Goal: Task Accomplishment & Management: Manage account settings

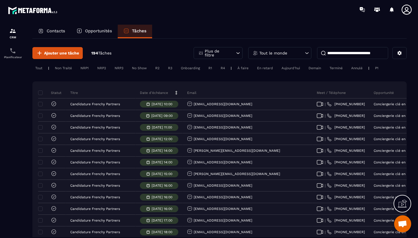
click at [331, 53] on input at bounding box center [352, 53] width 71 height 12
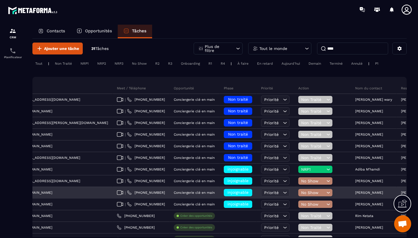
scroll to position [4, 0]
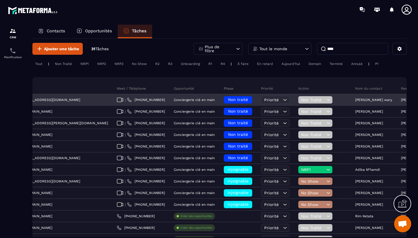
type input "****"
click at [326, 100] on icon at bounding box center [327, 99] width 3 height 1
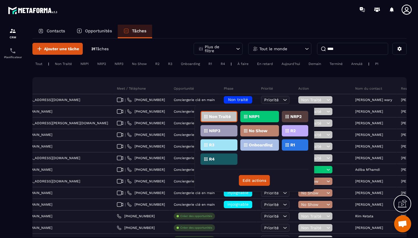
click at [266, 130] on p "No Show" at bounding box center [258, 131] width 19 height 4
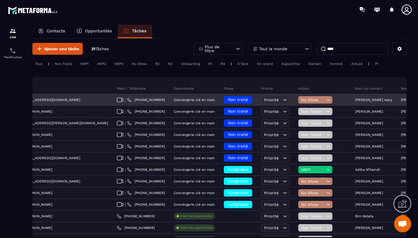
click at [228, 101] on span "Non traité" at bounding box center [238, 99] width 20 height 5
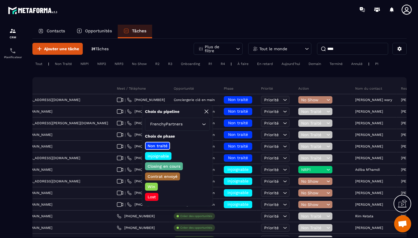
click at [163, 157] on p "injoignable" at bounding box center [158, 156] width 23 height 6
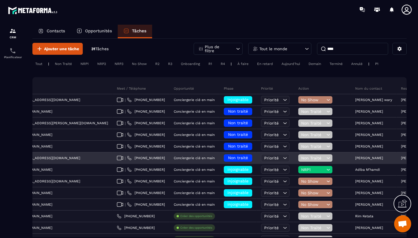
click at [325, 157] on icon at bounding box center [327, 158] width 5 height 6
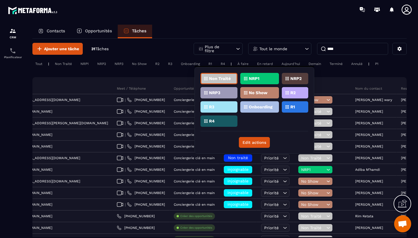
click at [264, 91] on p "No Show" at bounding box center [258, 93] width 19 height 4
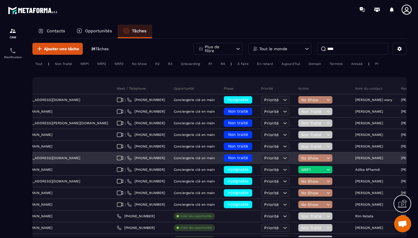
click at [228, 158] on span "Non traité" at bounding box center [238, 158] width 20 height 5
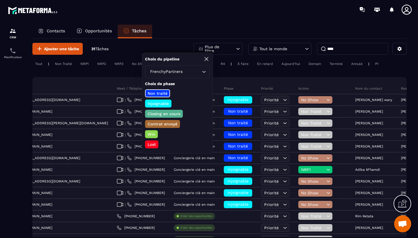
click at [161, 102] on p "injoignable" at bounding box center [158, 104] width 23 height 6
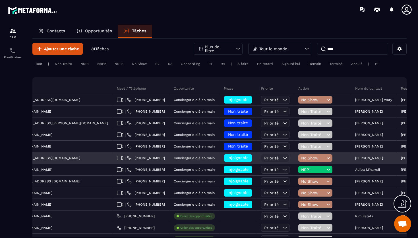
click at [227, 157] on span "injoignable" at bounding box center [237, 158] width 21 height 5
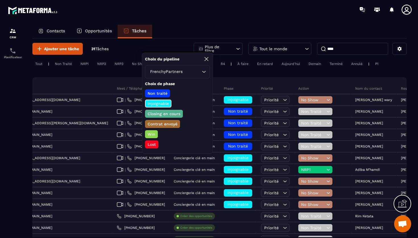
click at [152, 145] on p "Lost" at bounding box center [152, 145] width 10 height 6
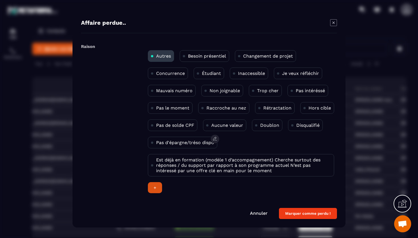
click at [198, 144] on p "Pas d'épargne/tréso dispo" at bounding box center [185, 142] width 58 height 5
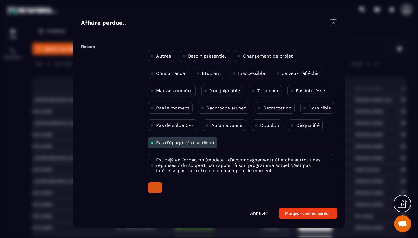
click at [302, 212] on button "Marquer comme perdu !" at bounding box center [308, 213] width 58 height 11
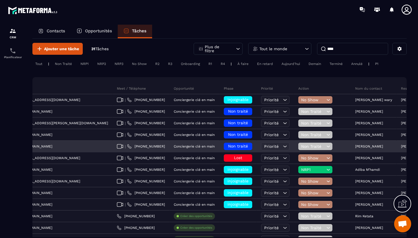
click at [228, 145] on span "Non traité" at bounding box center [238, 146] width 20 height 5
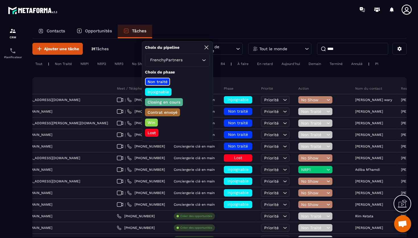
click at [158, 132] on div "Lost" at bounding box center [151, 133] width 13 height 8
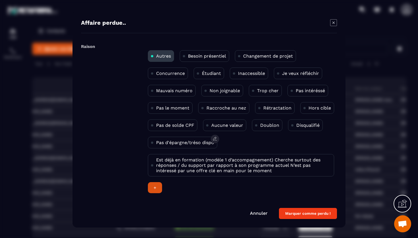
click at [182, 145] on p "Pas d'épargne/tréso dispo" at bounding box center [185, 142] width 58 height 5
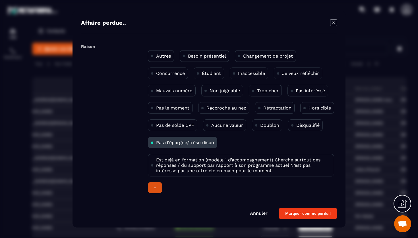
click at [305, 218] on button "Marquer comme perdu !" at bounding box center [308, 213] width 58 height 11
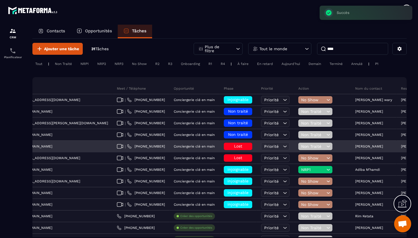
click at [325, 145] on icon at bounding box center [327, 147] width 5 height 6
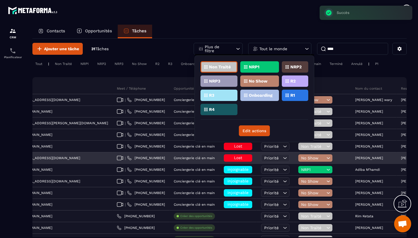
click at [298, 161] on div "No Show" at bounding box center [315, 158] width 34 height 7
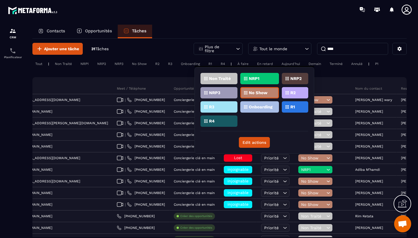
click at [226, 82] on div "Non Traité" at bounding box center [218, 78] width 37 height 11
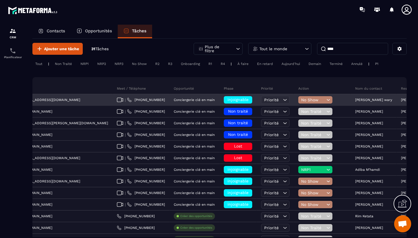
click at [227, 98] on span "injoignable" at bounding box center [237, 99] width 21 height 5
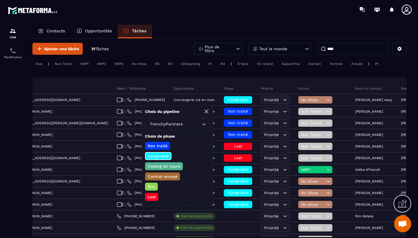
click at [154, 198] on p "Lost" at bounding box center [152, 197] width 10 height 6
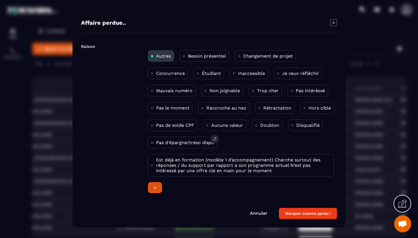
click at [186, 144] on p "Pas d'épargne/tréso dispo" at bounding box center [185, 142] width 58 height 5
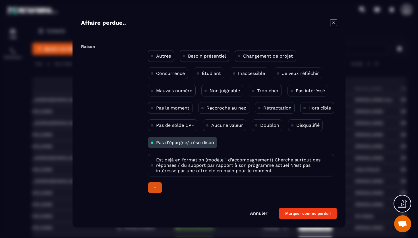
click at [299, 216] on button "Marquer comme perdu !" at bounding box center [308, 213] width 58 height 11
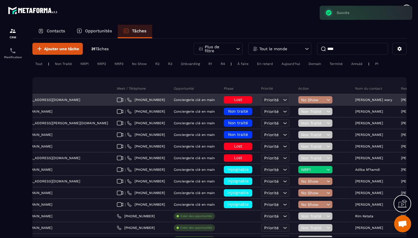
click at [301, 98] on span "No Show" at bounding box center [313, 100] width 24 height 5
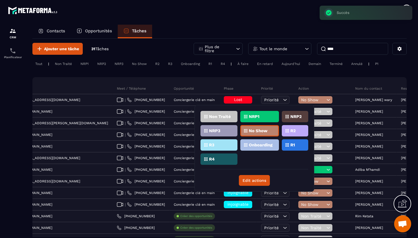
click at [227, 115] on p "Non Traité" at bounding box center [220, 117] width 22 height 4
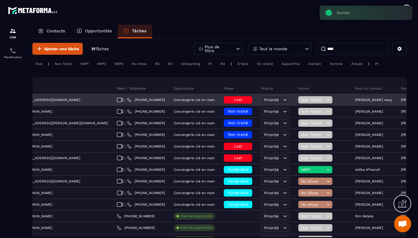
click at [301, 101] on span "Non Traité" at bounding box center [313, 100] width 24 height 5
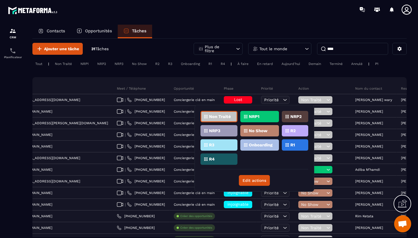
click at [253, 134] on div "No Show" at bounding box center [259, 130] width 39 height 11
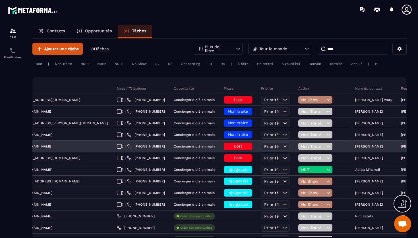
click at [301, 146] on span "Non Traité" at bounding box center [313, 146] width 24 height 5
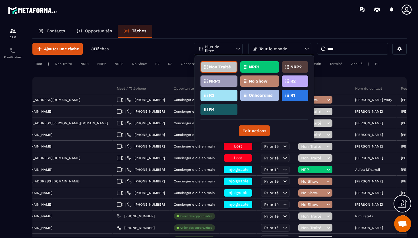
click at [254, 80] on p "No Show" at bounding box center [258, 81] width 19 height 4
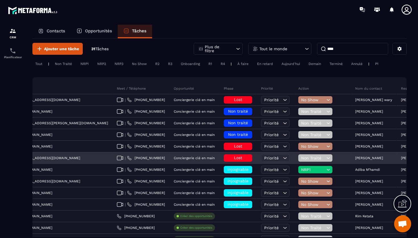
click at [301, 156] on span "Non Traité" at bounding box center [313, 158] width 24 height 5
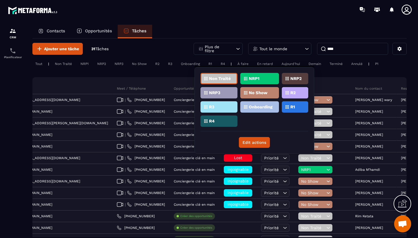
click at [255, 93] on p "No Show" at bounding box center [258, 93] width 19 height 4
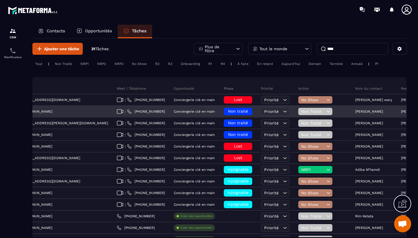
click at [228, 112] on span "Non traité" at bounding box center [238, 111] width 20 height 5
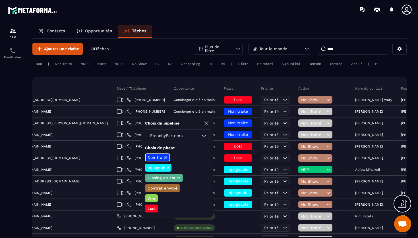
click at [157, 208] on div "Lost" at bounding box center [151, 209] width 13 height 8
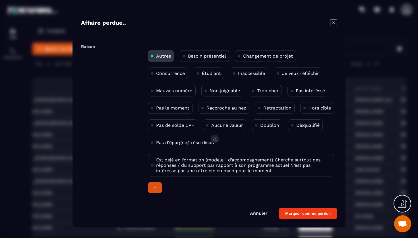
click at [179, 141] on p "Pas d'épargne/tréso dispo" at bounding box center [185, 142] width 58 height 5
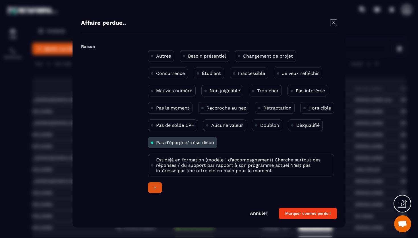
click at [299, 209] on button "Marquer comme perdu !" at bounding box center [308, 213] width 58 height 11
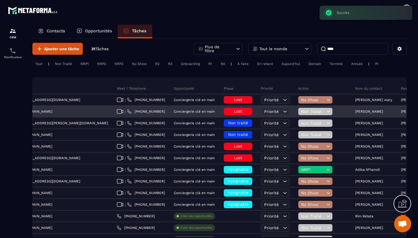
click at [301, 113] on span "Non Traité" at bounding box center [313, 111] width 24 height 5
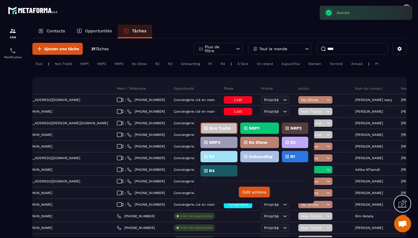
click at [253, 143] on p "No Show" at bounding box center [258, 143] width 19 height 4
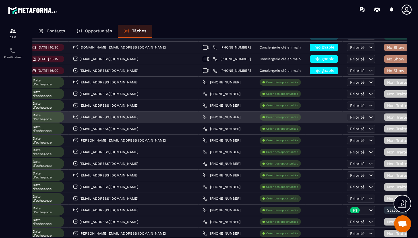
scroll to position [0, 98]
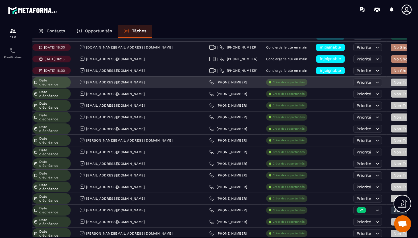
click at [209, 83] on link "[PHONE_NUMBER]" at bounding box center [228, 82] width 38 height 5
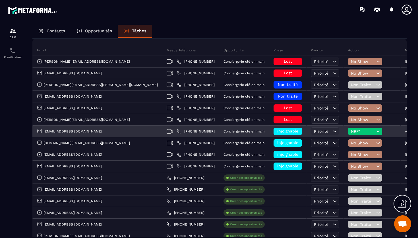
scroll to position [40, 0]
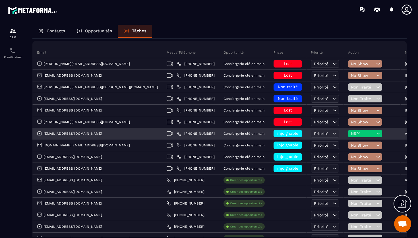
click at [351, 133] on span "NRP1" at bounding box center [363, 134] width 24 height 5
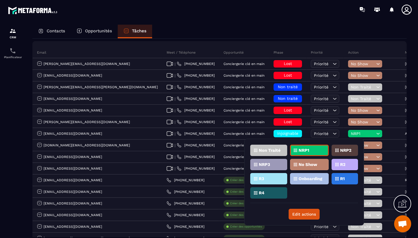
click at [276, 165] on div "NRP3" at bounding box center [268, 164] width 37 height 11
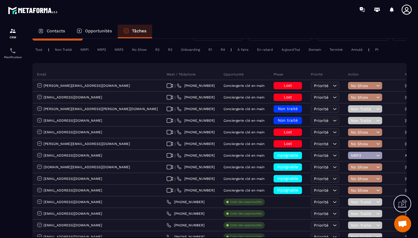
scroll to position [18, 0]
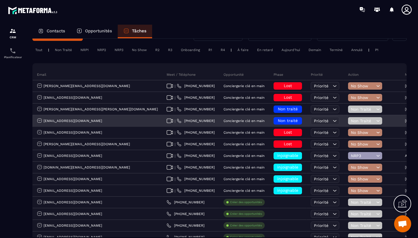
click at [351, 121] on span "Non Traité" at bounding box center [363, 121] width 24 height 5
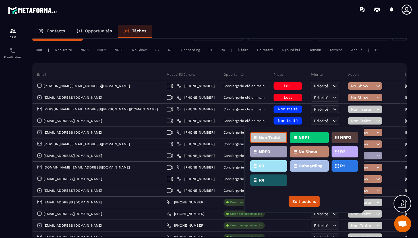
click at [279, 154] on div "NRP3" at bounding box center [268, 151] width 37 height 11
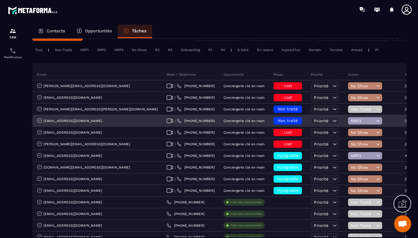
click at [276, 122] on h6 "Non traité" at bounding box center [287, 121] width 23 height 5
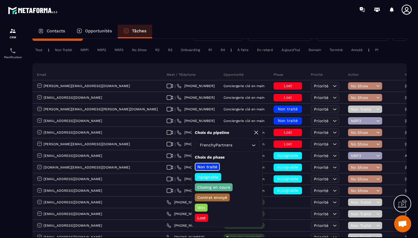
click at [210, 176] on p "injoignable" at bounding box center [207, 177] width 23 height 6
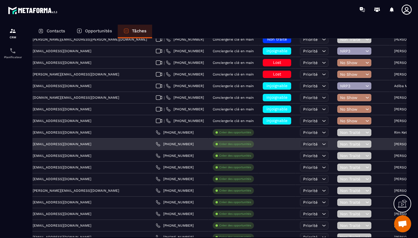
scroll to position [0, 151]
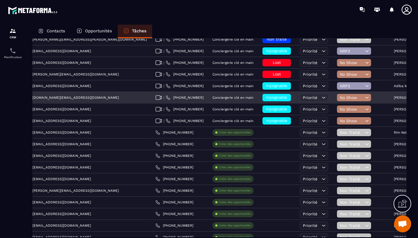
click at [266, 99] on span "injoignable" at bounding box center [276, 97] width 21 height 5
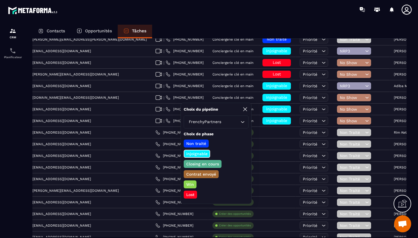
click at [193, 193] on p "Lost" at bounding box center [190, 195] width 10 height 6
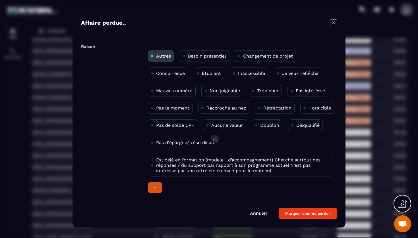
click at [178, 140] on p "Pas d'épargne/tréso dispo" at bounding box center [185, 142] width 58 height 5
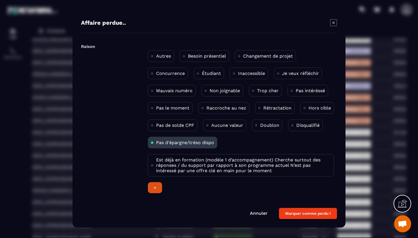
click at [305, 215] on button "Marquer comme perdu !" at bounding box center [308, 213] width 58 height 11
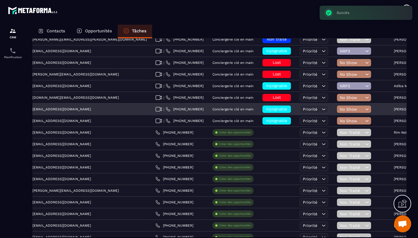
click at [266, 109] on span "injoignable" at bounding box center [276, 109] width 21 height 5
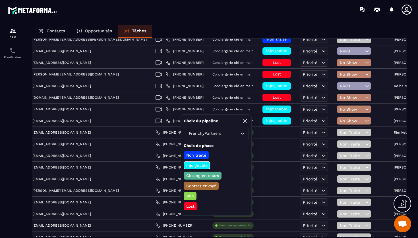
click at [192, 209] on p "Lost" at bounding box center [190, 207] width 10 height 6
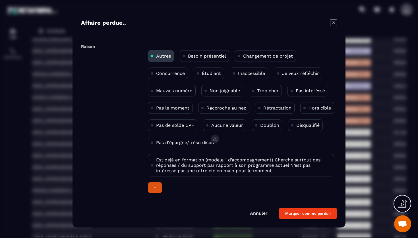
click at [179, 142] on p "Pas d'épargne/tréso dispo" at bounding box center [185, 142] width 58 height 5
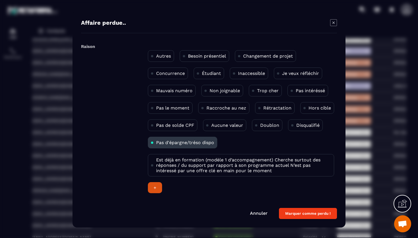
click at [318, 218] on button "Marquer comme perdu !" at bounding box center [308, 213] width 58 height 11
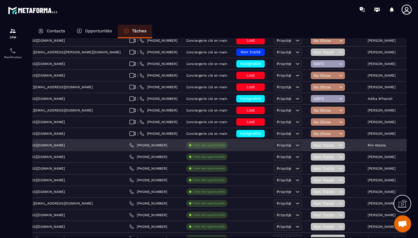
scroll to position [0, 178]
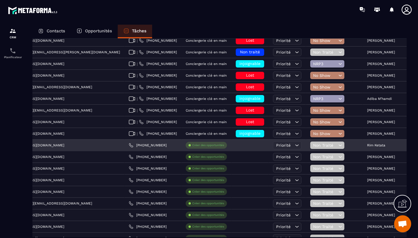
click at [367, 146] on p "Rim Ketata" at bounding box center [376, 145] width 18 height 4
